Goal: Communication & Community: Answer question/provide support

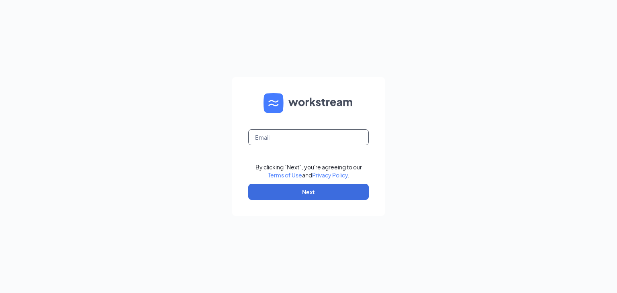
click at [293, 141] on input "text" at bounding box center [308, 137] width 121 height 16
type input "aisha@henrisbakery.com"
click at [322, 192] on button "Next" at bounding box center [308, 192] width 121 height 16
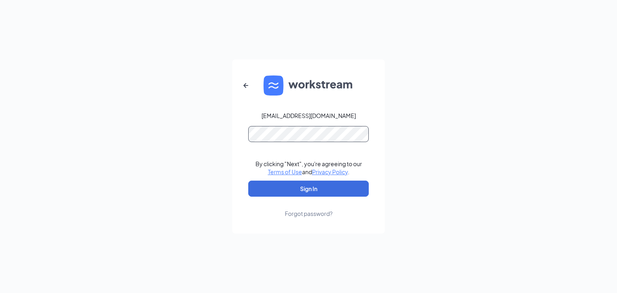
click at [248, 181] on button "Sign In" at bounding box center [308, 189] width 121 height 16
click at [354, 191] on button "Sign In" at bounding box center [308, 189] width 121 height 16
click at [325, 191] on button "Sign In" at bounding box center [308, 189] width 121 height 16
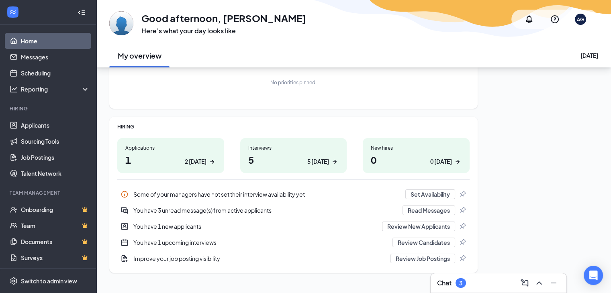
scroll to position [72, 0]
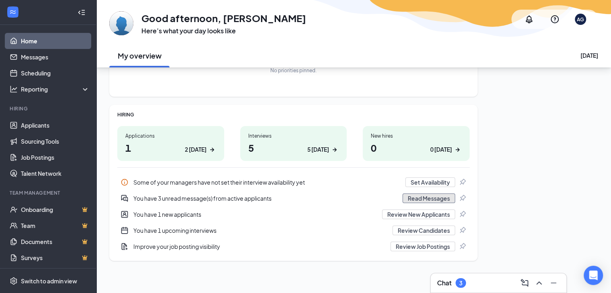
click at [414, 199] on button "Read Messages" at bounding box center [429, 199] width 53 height 10
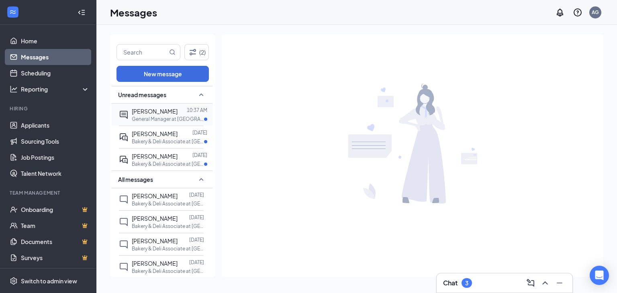
click at [163, 116] on p "General Manager at [GEOGRAPHIC_DATA]" at bounding box center [168, 119] width 72 height 7
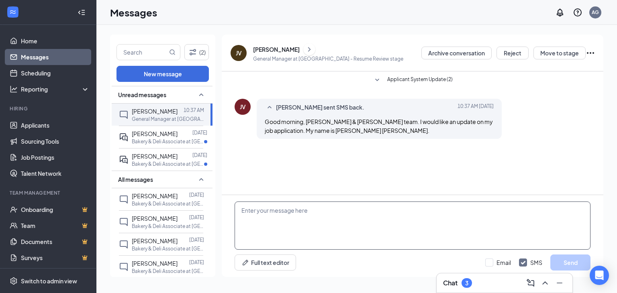
click at [322, 213] on textarea at bounding box center [413, 226] width 356 height 48
click at [258, 217] on textarea "Hi, Are yuu able" at bounding box center [413, 226] width 356 height 48
click at [277, 219] on textarea "Hi, Are you able" at bounding box center [413, 226] width 356 height 48
drag, startPoint x: 237, startPoint y: 207, endPoint x: 417, endPoint y: 222, distance: 180.7
click at [414, 261] on div "Hi, Are you able to come to an interview [DATE] at 9:30. Full text editor Email…" at bounding box center [413, 236] width 382 height 82
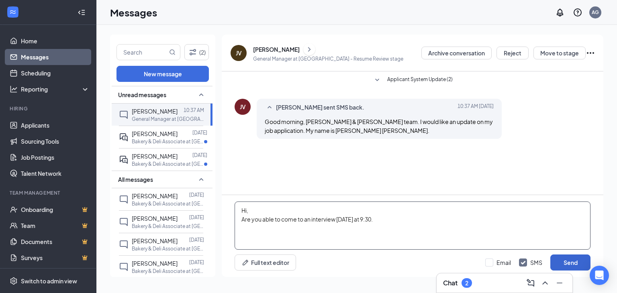
type textarea "Hi, Are you able to come to an interview [DATE] at 9:30."
click at [575, 262] on button "Send" at bounding box center [571, 263] width 40 height 16
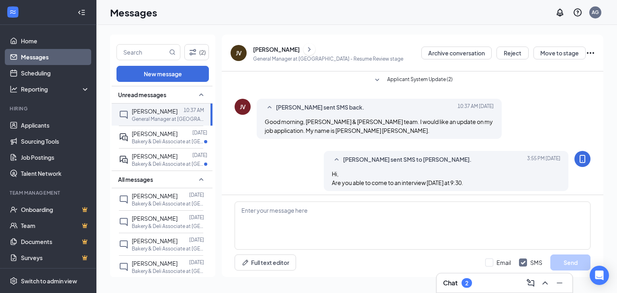
scroll to position [4, 0]
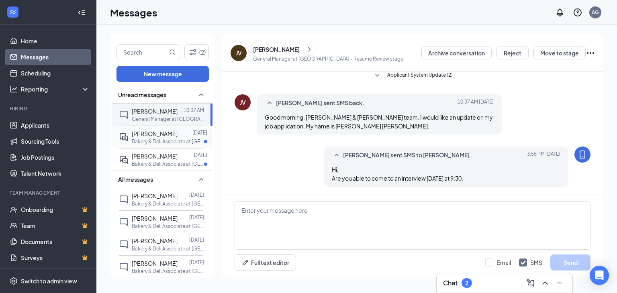
click at [146, 135] on span "[PERSON_NAME]" at bounding box center [155, 133] width 46 height 7
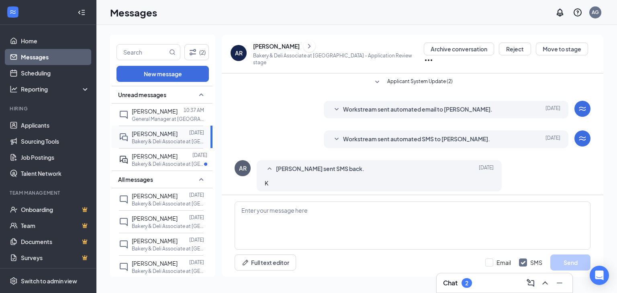
scroll to position [3, 0]
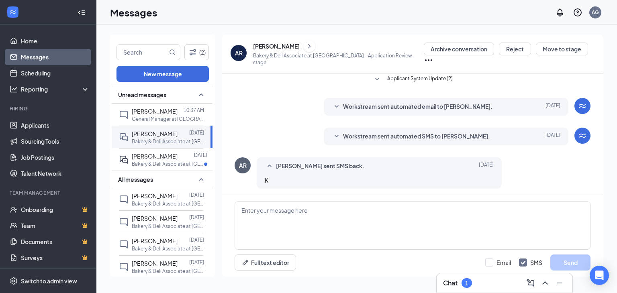
click at [385, 133] on span "Workstream sent automated SMS to [PERSON_NAME]." at bounding box center [416, 137] width 147 height 10
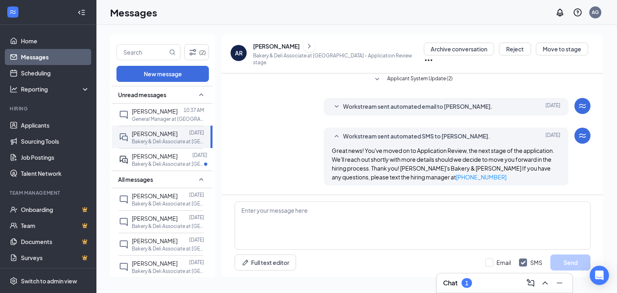
click at [404, 102] on span "Workstream sent automated email to [PERSON_NAME]." at bounding box center [418, 107] width 150 height 10
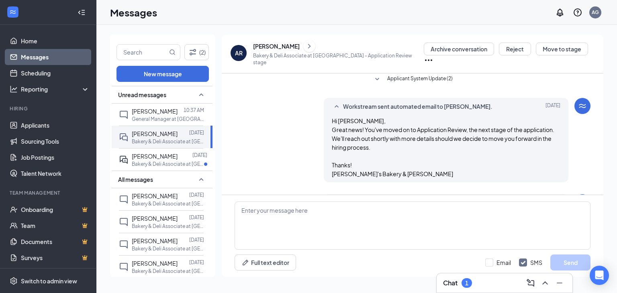
click at [375, 287] on div "(2) New message Unread messages [PERSON_NAME] 10:37 AM General Manager at [GEOG…" at bounding box center [356, 159] width 521 height 268
paste textarea "Hi, Are you able to come to an interview [DATE] at 9:30."
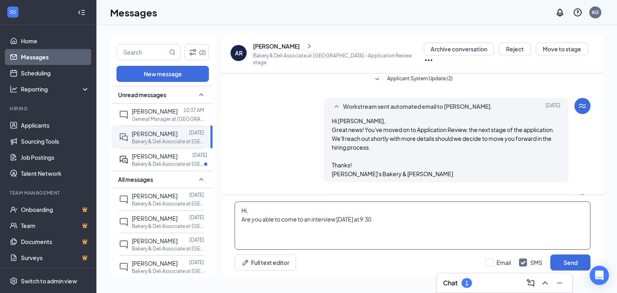
drag, startPoint x: 256, startPoint y: 211, endPoint x: 248, endPoint y: 212, distance: 8.1
click at [248, 212] on textarea "Hi, Are you able to come to an interview [DATE] at 9:30." at bounding box center [413, 226] width 356 height 48
click at [240, 219] on textarea "Hi [PERSON_NAME] Are you able to come to an interview [DATE] at 9:30." at bounding box center [413, 226] width 356 height 48
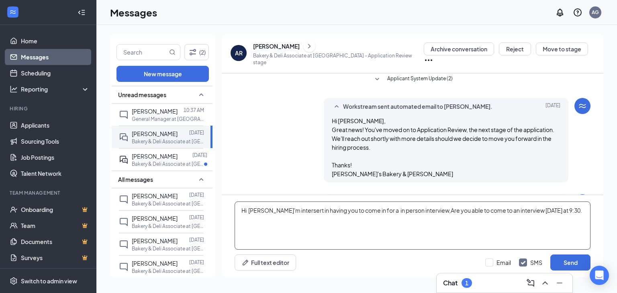
click at [394, 217] on textarea "Hi [PERSON_NAME]'m intersert in having you to come in for a in person interview…" at bounding box center [413, 226] width 356 height 48
click at [262, 221] on textarea "Hi [PERSON_NAME]'m intersert in having you to come in for a in person interview…" at bounding box center [413, 226] width 356 height 48
click at [268, 212] on textarea "Hi [PERSON_NAME]'m interest in having you to come in for a in person interview,…" at bounding box center [413, 226] width 356 height 48
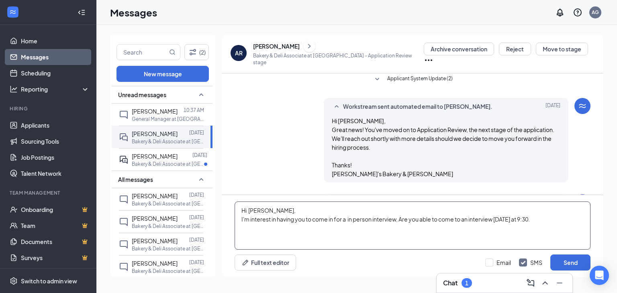
drag, startPoint x: 240, startPoint y: 211, endPoint x: 588, endPoint y: 229, distance: 348.6
click at [596, 225] on div "Hi [PERSON_NAME], I'm interest in having you to come in for a in person intervi…" at bounding box center [413, 236] width 382 height 82
type textarea "Hi [PERSON_NAME], I'm interest in having you to come in for a in person intervi…"
click at [566, 261] on button "Send" at bounding box center [571, 263] width 40 height 16
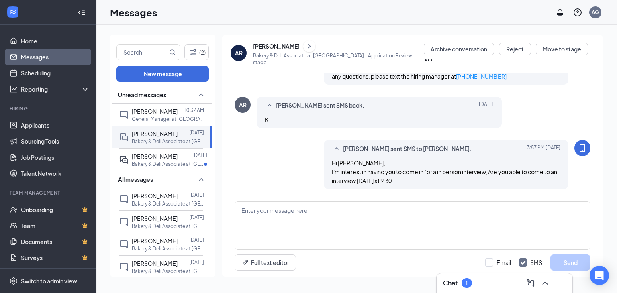
scroll to position [170, 0]
click at [178, 155] on span "[PERSON_NAME]" at bounding box center [155, 156] width 46 height 7
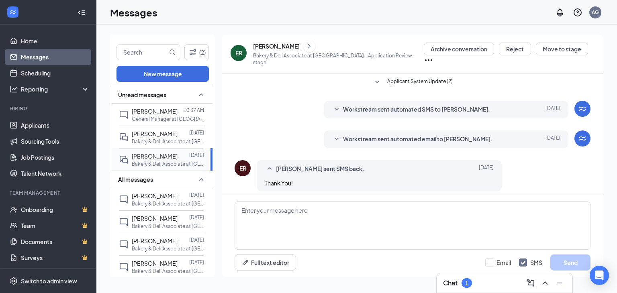
scroll to position [3, 0]
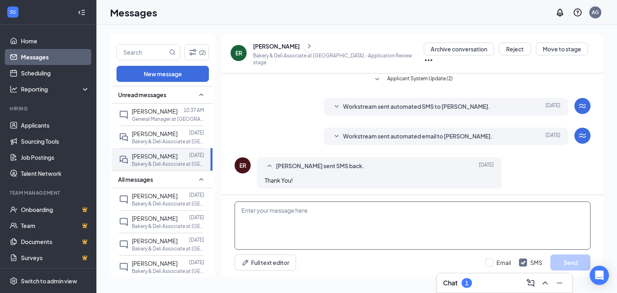
click at [303, 221] on textarea at bounding box center [413, 226] width 356 height 48
paste textarea "Hi [PERSON_NAME], I'm interest in having you to come in for a in person intervi…"
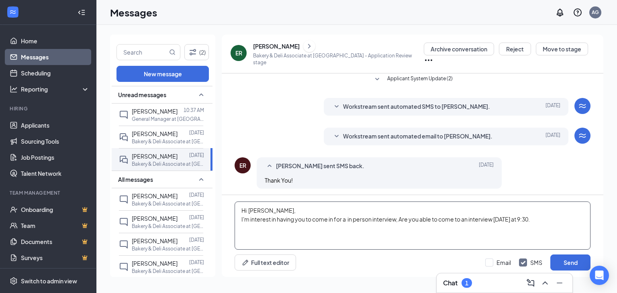
click at [269, 209] on textarea "Hi [PERSON_NAME], I'm interest in having you to come in for a in person intervi…" at bounding box center [413, 226] width 356 height 48
click at [268, 210] on textarea "Hi [PERSON_NAME], I'm interest in having you to come in for a in person intervi…" at bounding box center [413, 226] width 356 height 48
click at [543, 217] on textarea "Hi [PERSON_NAME], I'm interest in having you to come in for a in person intervi…" at bounding box center [413, 226] width 356 height 48
drag, startPoint x: 543, startPoint y: 217, endPoint x: 532, endPoint y: 216, distance: 11.0
click at [532, 216] on textarea "Hi [PERSON_NAME], I'm interest in having you to come in for a in person intervi…" at bounding box center [413, 226] width 356 height 48
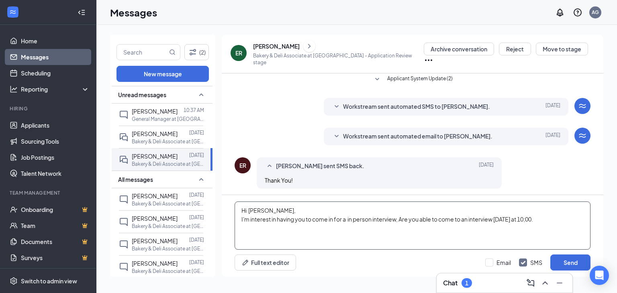
click at [538, 217] on textarea "Hi [PERSON_NAME], I'm interest in having you to come in for a in person intervi…" at bounding box center [413, 226] width 356 height 48
type textarea "Hi [PERSON_NAME], I'm interest in having you to come in for a in person intervi…"
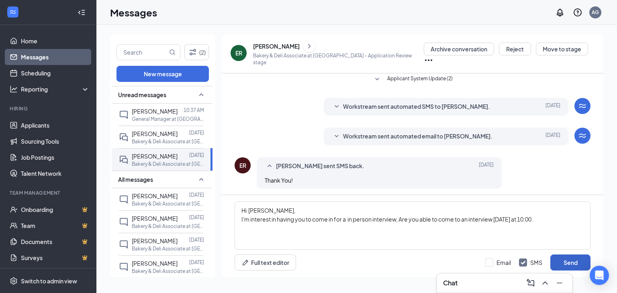
click at [568, 264] on button "Send" at bounding box center [571, 263] width 40 height 16
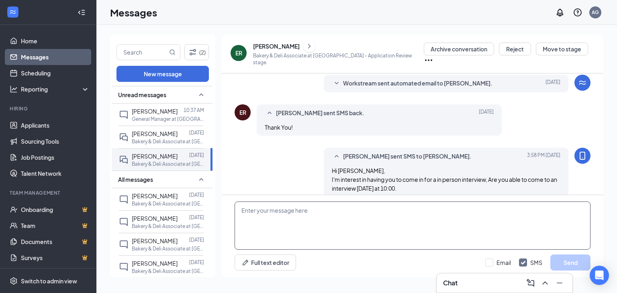
scroll to position [64, 0]
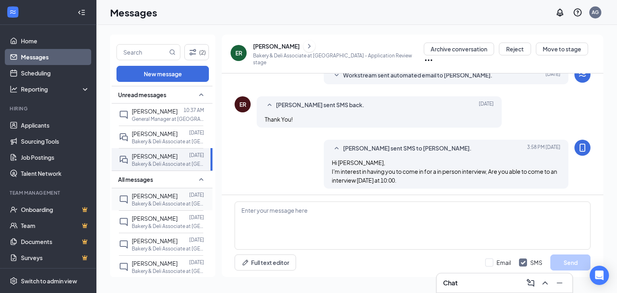
click at [152, 201] on p "Bakery & Deli Associate at [GEOGRAPHIC_DATA]" at bounding box center [168, 204] width 72 height 7
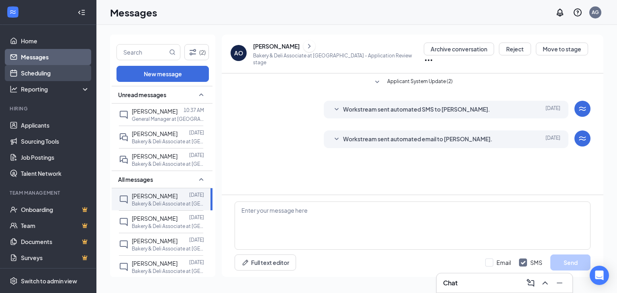
click at [31, 72] on link "Scheduling" at bounding box center [55, 73] width 69 height 16
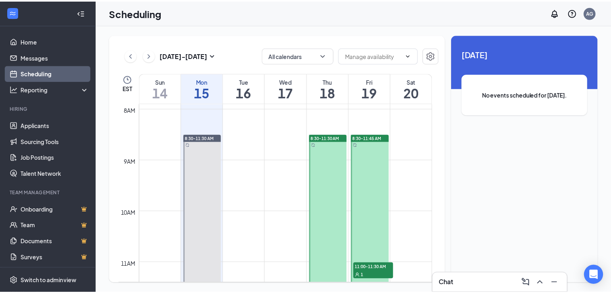
scroll to position [395, 0]
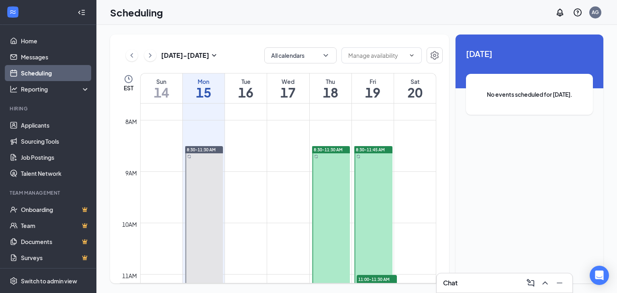
drag, startPoint x: 203, startPoint y: 119, endPoint x: 198, endPoint y: 126, distance: 8.3
click at [192, 129] on td at bounding box center [288, 126] width 296 height 13
click at [413, 56] on icon "ChevronDown" at bounding box center [412, 55] width 6 height 6
click at [414, 53] on icon "ChevronDown" at bounding box center [412, 55] width 6 height 6
click at [404, 50] on span at bounding box center [382, 55] width 80 height 16
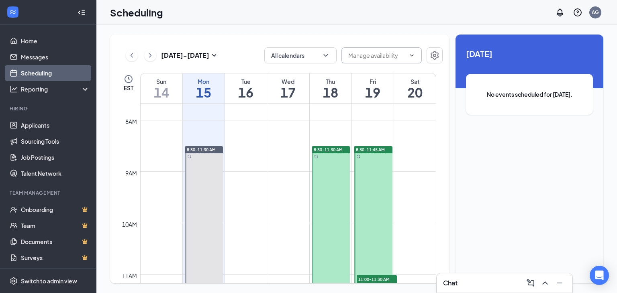
drag, startPoint x: 418, startPoint y: 55, endPoint x: 384, endPoint y: 47, distance: 34.7
click at [418, 55] on span at bounding box center [382, 55] width 80 height 16
click at [328, 58] on icon "ChevronDown" at bounding box center [326, 55] width 8 height 8
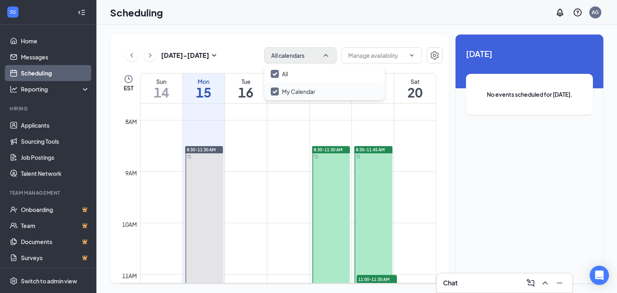
click at [288, 92] on input "My Calendar" at bounding box center [293, 92] width 45 height 8
checkbox input "true"
click at [431, 57] on icon "Settings" at bounding box center [435, 55] width 8 height 9
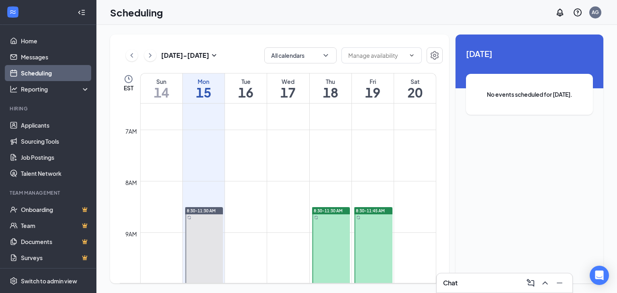
scroll to position [315, 0]
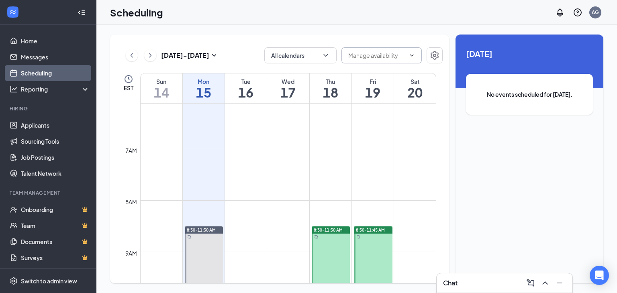
click at [385, 55] on input "text" at bounding box center [376, 55] width 57 height 9
click at [409, 68] on div "Delete all availability" at bounding box center [388, 70] width 68 height 9
type input "Delete all availability"
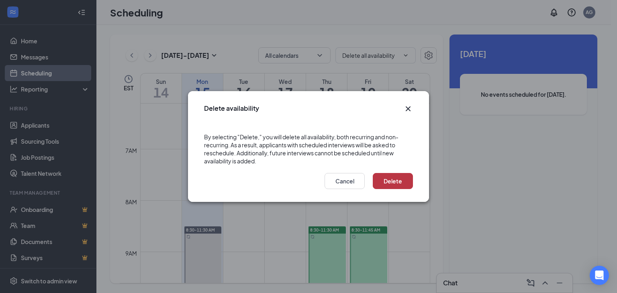
click at [391, 180] on button "Delete" at bounding box center [393, 181] width 40 height 16
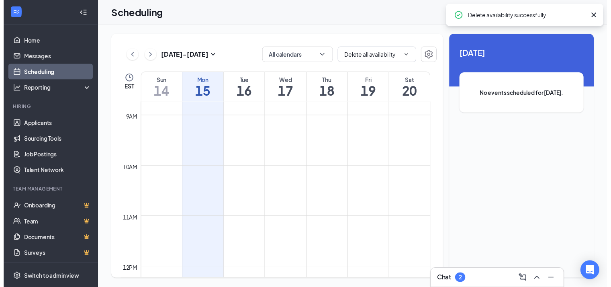
scroll to position [516, 0]
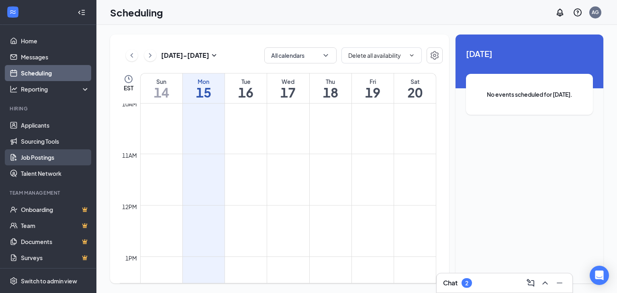
click at [51, 154] on link "Job Postings" at bounding box center [55, 158] width 69 height 16
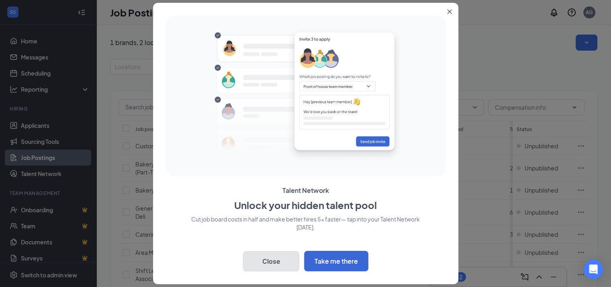
click at [273, 259] on button "Close" at bounding box center [271, 261] width 56 height 20
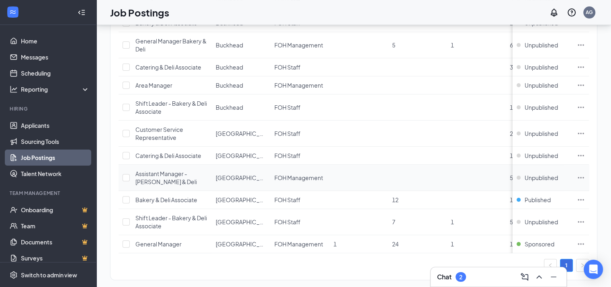
scroll to position [182, 0]
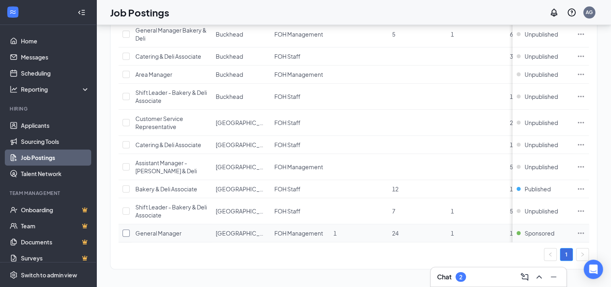
click at [129, 229] on input "checkbox" at bounding box center [126, 232] width 7 height 7
checkbox input "true"
click at [156, 229] on span "General Manager" at bounding box center [158, 232] width 46 height 7
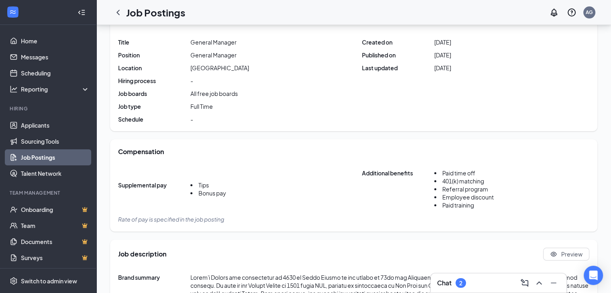
scroll to position [65, 0]
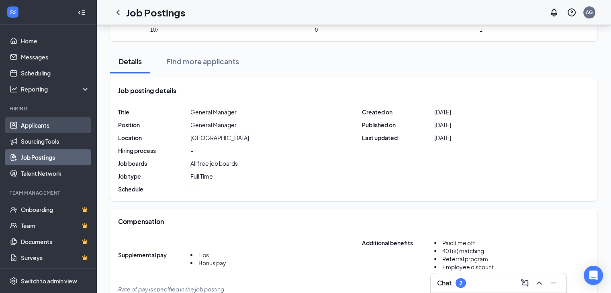
click at [24, 125] on link "Applicants" at bounding box center [55, 125] width 69 height 16
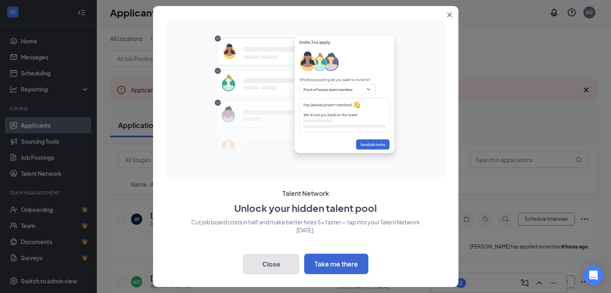
click at [281, 267] on button "Close" at bounding box center [271, 264] width 56 height 20
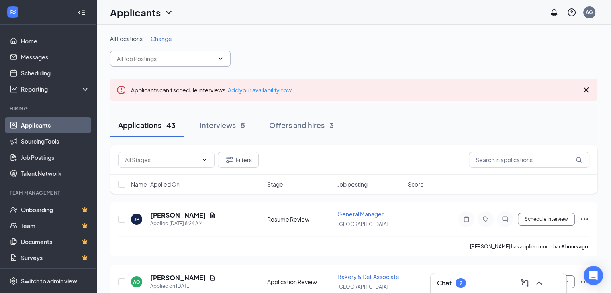
click at [226, 57] on span at bounding box center [170, 59] width 121 height 16
click at [223, 60] on icon "ChevronDown" at bounding box center [220, 58] width 6 height 6
click at [219, 59] on icon "ChevronDown" at bounding box center [220, 58] width 6 height 6
click at [220, 58] on icon "ChevronDown" at bounding box center [220, 58] width 6 height 6
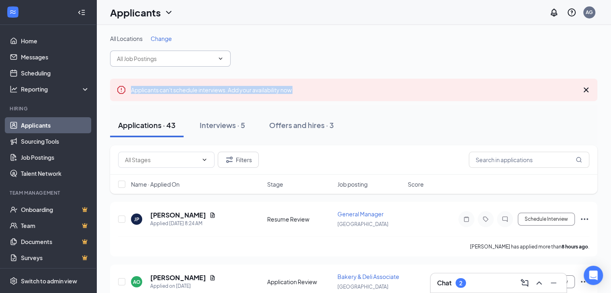
click at [220, 58] on icon "ChevronDown" at bounding box center [220, 58] width 6 height 6
click at [220, 57] on icon "ChevronDown" at bounding box center [220, 58] width 6 height 6
click at [166, 40] on span "Change" at bounding box center [161, 38] width 21 height 7
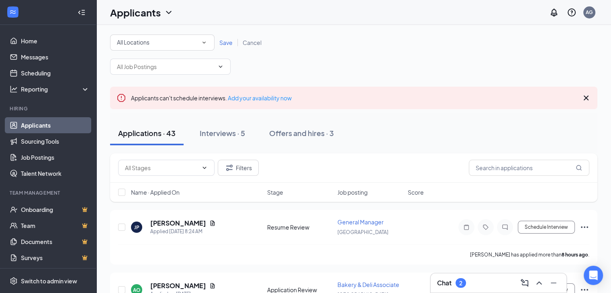
click at [205, 44] on icon "SmallChevronDown" at bounding box center [204, 42] width 7 height 7
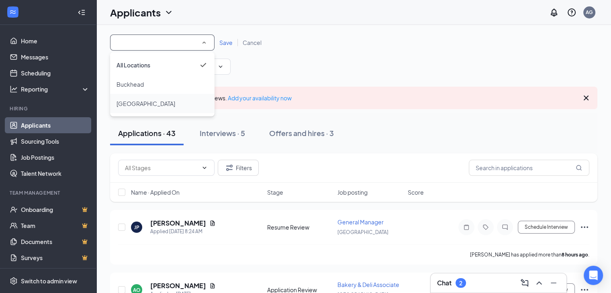
click at [164, 107] on div "[GEOGRAPHIC_DATA]" at bounding box center [163, 104] width 92 height 10
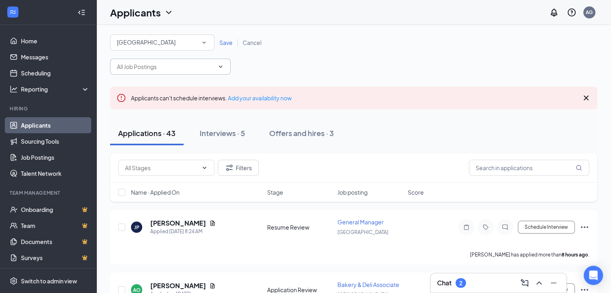
click at [223, 65] on icon "ChevronDown" at bounding box center [220, 67] width 6 height 6
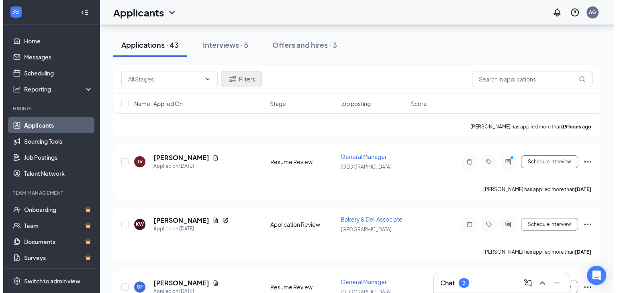
scroll to position [201, 0]
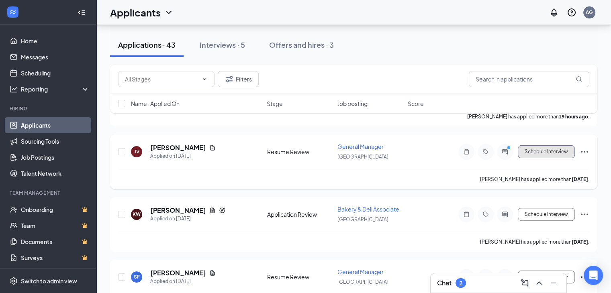
click at [528, 148] on button "Schedule Interview" at bounding box center [546, 151] width 57 height 13
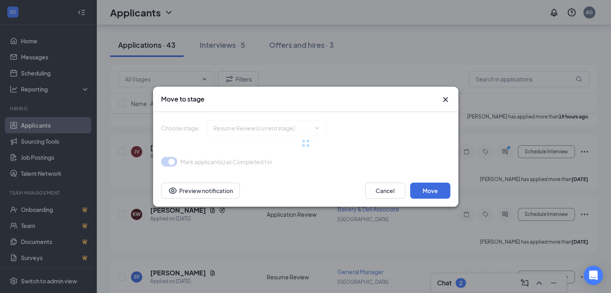
type input "In Person Interview (next stage)"
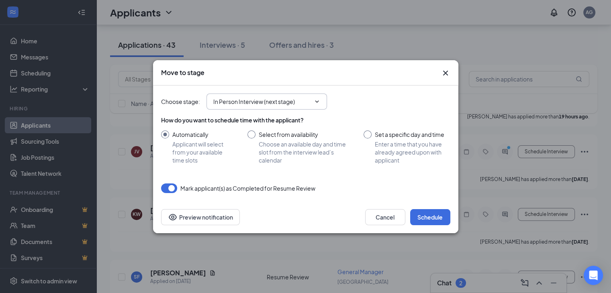
click at [317, 98] on icon "ChevronDown" at bounding box center [317, 101] width 6 height 6
click at [413, 217] on button "Schedule" at bounding box center [430, 217] width 40 height 16
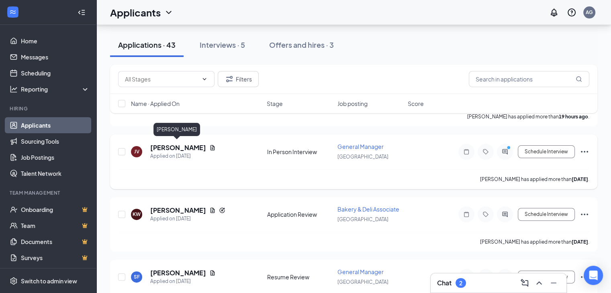
click at [171, 147] on h5 "[PERSON_NAME]" at bounding box center [178, 147] width 56 height 9
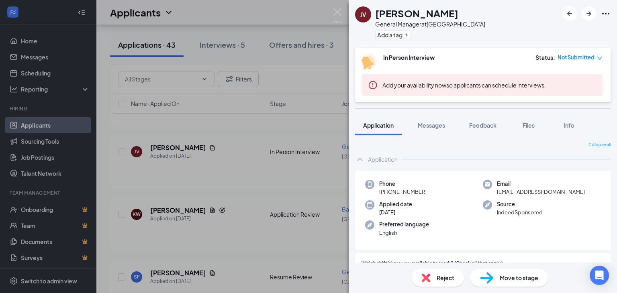
click at [426, 84] on button "Add your availability now" at bounding box center [415, 85] width 64 height 8
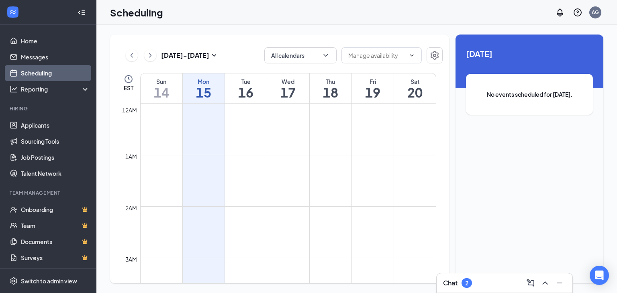
scroll to position [395, 0]
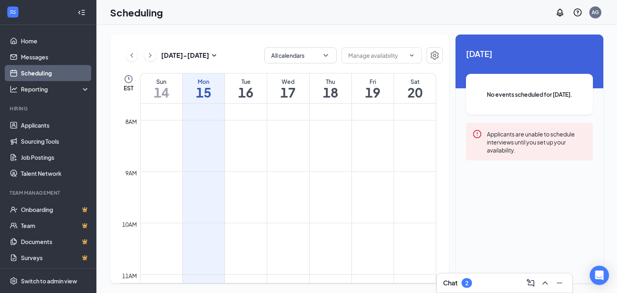
click at [243, 177] on td at bounding box center [288, 178] width 296 height 13
click at [254, 167] on td at bounding box center [288, 165] width 296 height 13
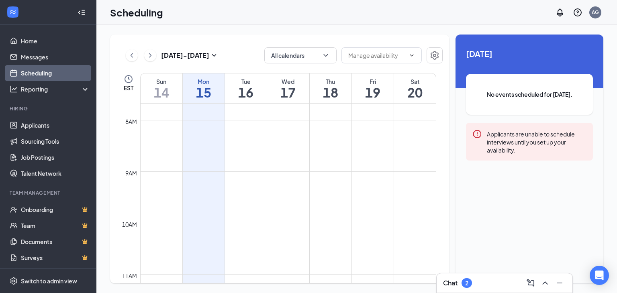
click at [254, 167] on td at bounding box center [288, 165] width 296 height 13
click at [241, 103] on td at bounding box center [288, 100] width 296 height 13
click at [237, 133] on td at bounding box center [288, 139] width 296 height 13
click at [412, 55] on icon "ChevronDown" at bounding box center [412, 55] width 6 height 6
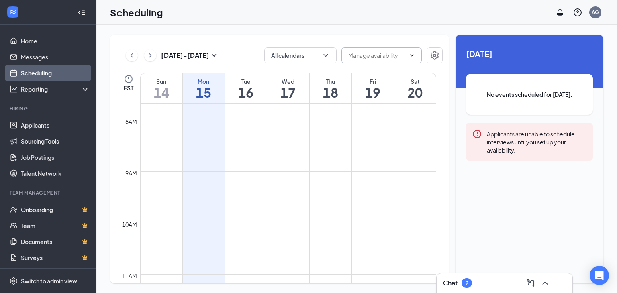
click at [412, 55] on icon "ChevronDown" at bounding box center [412, 55] width 6 height 6
click at [468, 284] on div "2" at bounding box center [466, 283] width 3 height 7
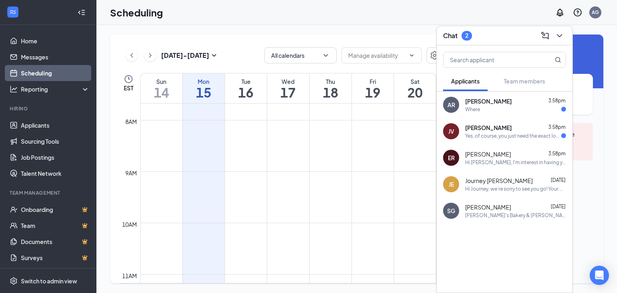
click at [533, 133] on div "Yes, of course, you just need the exact location where the interview would be a…" at bounding box center [513, 136] width 96 height 7
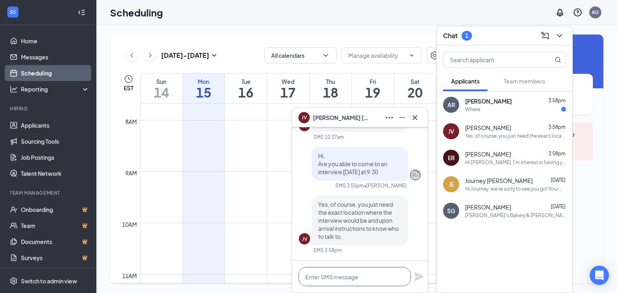
click at [346, 281] on textarea at bounding box center [355, 276] width 113 height 19
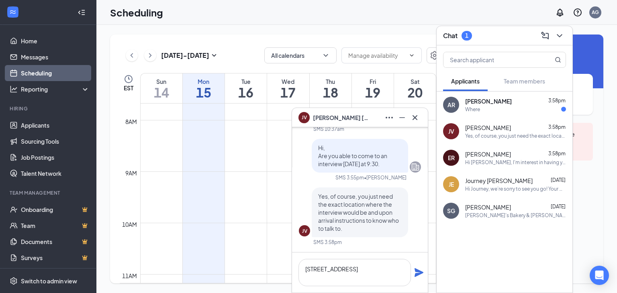
drag, startPoint x: 409, startPoint y: 252, endPoint x: 404, endPoint y: 249, distance: 5.8
click at [405, 249] on div "JV Good morning, [PERSON_NAME] & [PERSON_NAME] team. I would like an update on …" at bounding box center [360, 155] width 122 height 194
click at [325, 279] on textarea "[STREET_ADDRESS]" at bounding box center [355, 272] width 113 height 27
type textarea "[STREET_ADDRESS]"
click at [419, 270] on icon "Plane" at bounding box center [419, 272] width 9 height 9
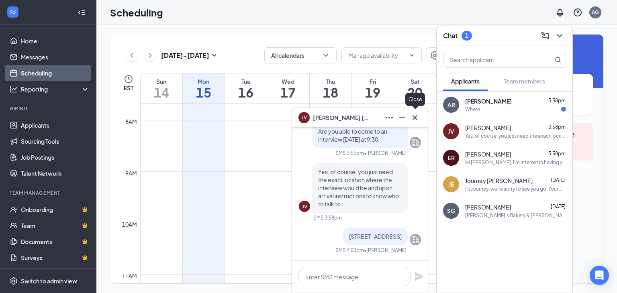
click at [416, 117] on icon "Cross" at bounding box center [415, 117] width 5 height 5
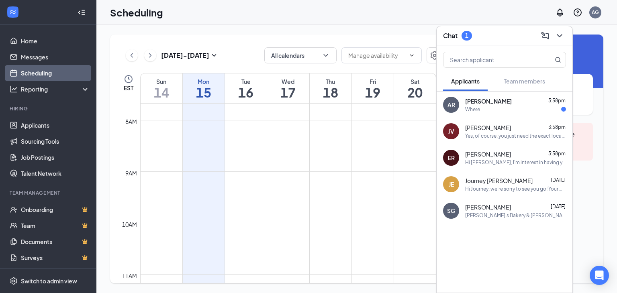
click at [470, 104] on span "[PERSON_NAME]" at bounding box center [488, 101] width 47 height 8
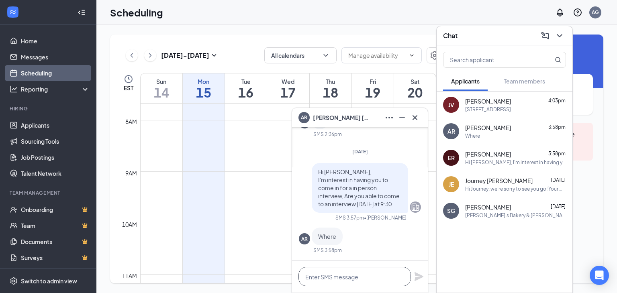
paste textarea "Hi [PERSON_NAME], I'm interest in having you to come in for a in person intervi…"
type textarea "Hi [PERSON_NAME], I'm interest in having you to come in for a in person intervi…"
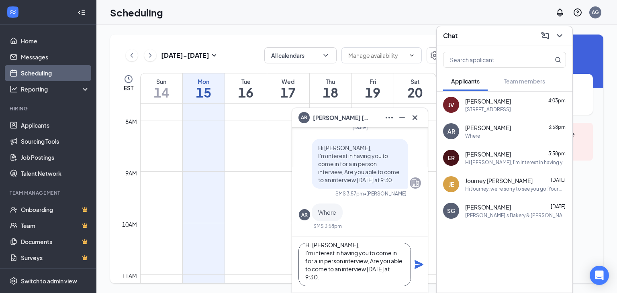
scroll to position [8, 0]
drag, startPoint x: 304, startPoint y: 245, endPoint x: 395, endPoint y: 305, distance: 109.6
click at [395, 293] on html "Home Messages Scheduling Reporting Hiring Applicants Sourcing Tools Job Posting…" at bounding box center [308, 146] width 617 height 293
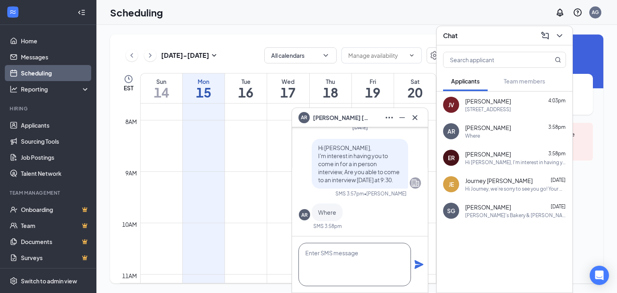
scroll to position [0, 0]
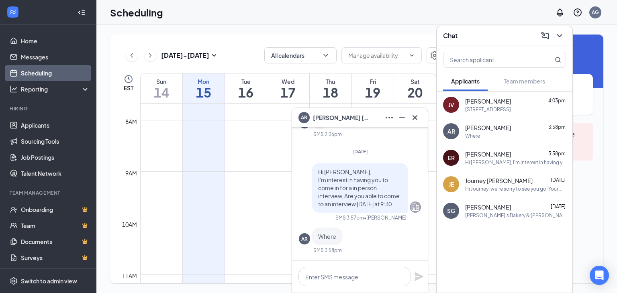
click at [511, 111] on div "[STREET_ADDRESS]" at bounding box center [488, 109] width 46 height 7
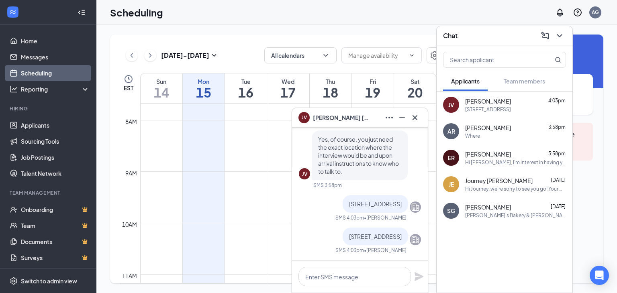
drag, startPoint x: 331, startPoint y: 188, endPoint x: 398, endPoint y: 205, distance: 68.8
click at [397, 204] on div "[STREET_ADDRESS]" at bounding box center [376, 204] width 66 height 18
copy span "[STREET_ADDRESS]"
click at [477, 132] on div "[PERSON_NAME] 3:58pm Where" at bounding box center [515, 132] width 101 height 16
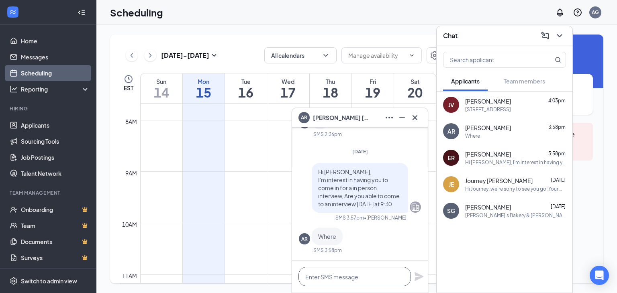
click at [361, 275] on textarea at bounding box center [355, 276] width 113 height 19
paste textarea "[STREET_ADDRESS]"
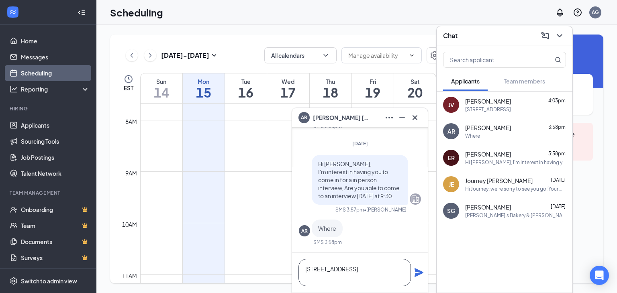
type textarea "[STREET_ADDRESS]"
click at [420, 275] on icon "Plane" at bounding box center [419, 273] width 10 height 10
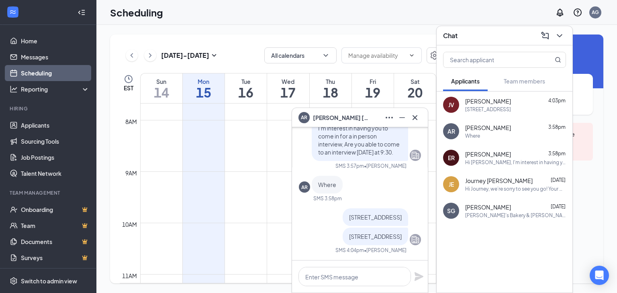
click at [252, 131] on td at bounding box center [288, 126] width 296 height 13
click at [415, 119] on icon "Cross" at bounding box center [415, 118] width 10 height 10
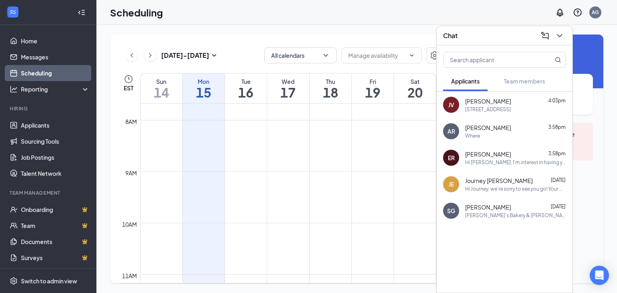
click at [479, 100] on span "[PERSON_NAME]" at bounding box center [488, 101] width 46 height 8
click at [478, 100] on span "[PERSON_NAME]" at bounding box center [488, 101] width 46 height 8
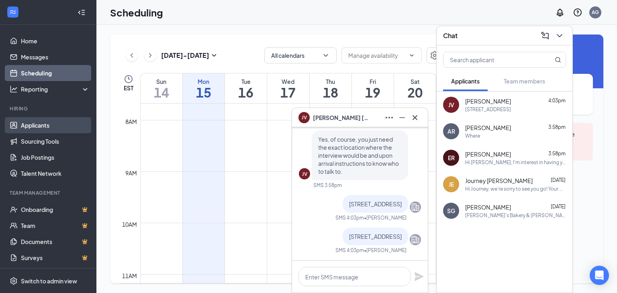
click at [33, 124] on link "Applicants" at bounding box center [55, 125] width 69 height 16
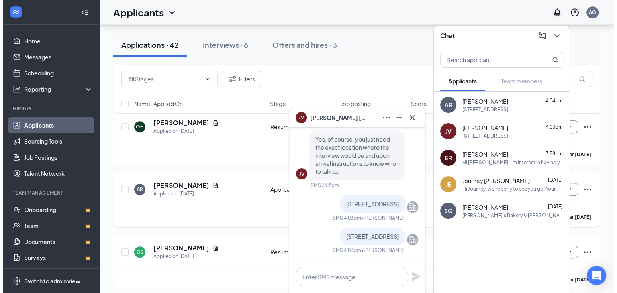
scroll to position [643, 0]
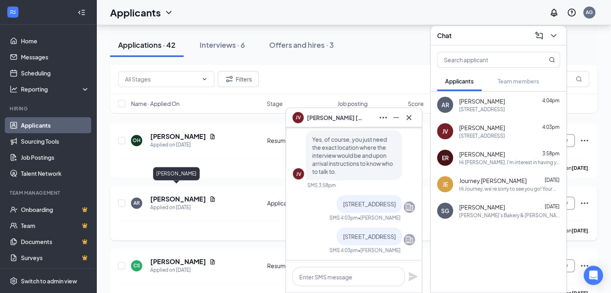
click at [175, 195] on h5 "[PERSON_NAME]" at bounding box center [178, 199] width 56 height 9
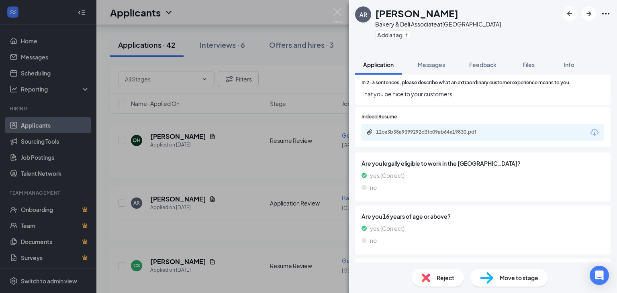
scroll to position [402, 0]
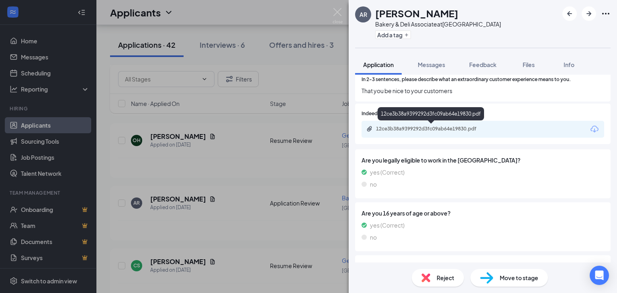
click at [399, 127] on div "12ce3b38a9399292d3fc09ab64e19830.pdf" at bounding box center [432, 129] width 113 height 6
